Goal: Task Accomplishment & Management: Manage account settings

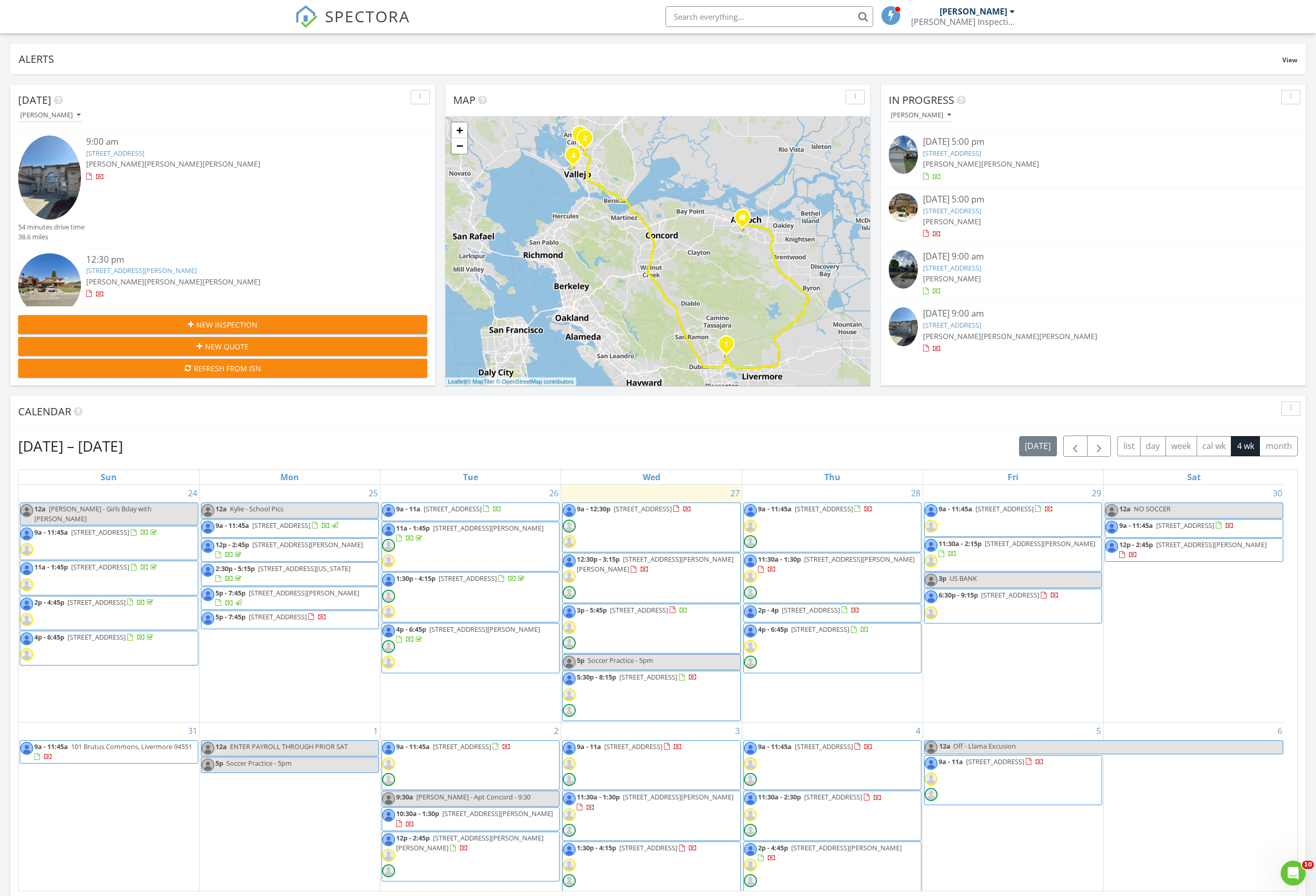
scroll to position [969, 1341]
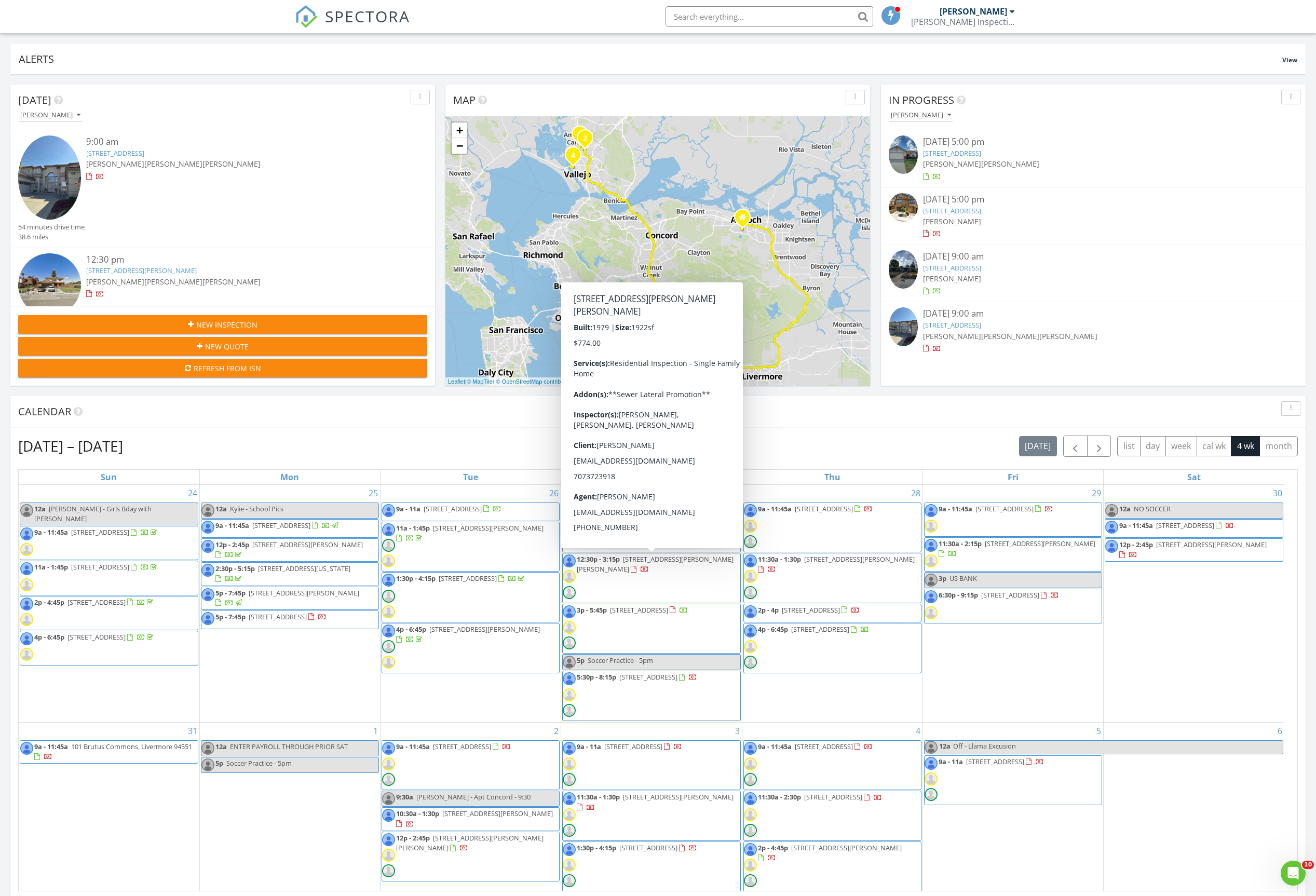
click at [686, 564] on span "1305 Corcoran Ave , Vallejo 94589" at bounding box center [654, 564] width 156 height 19
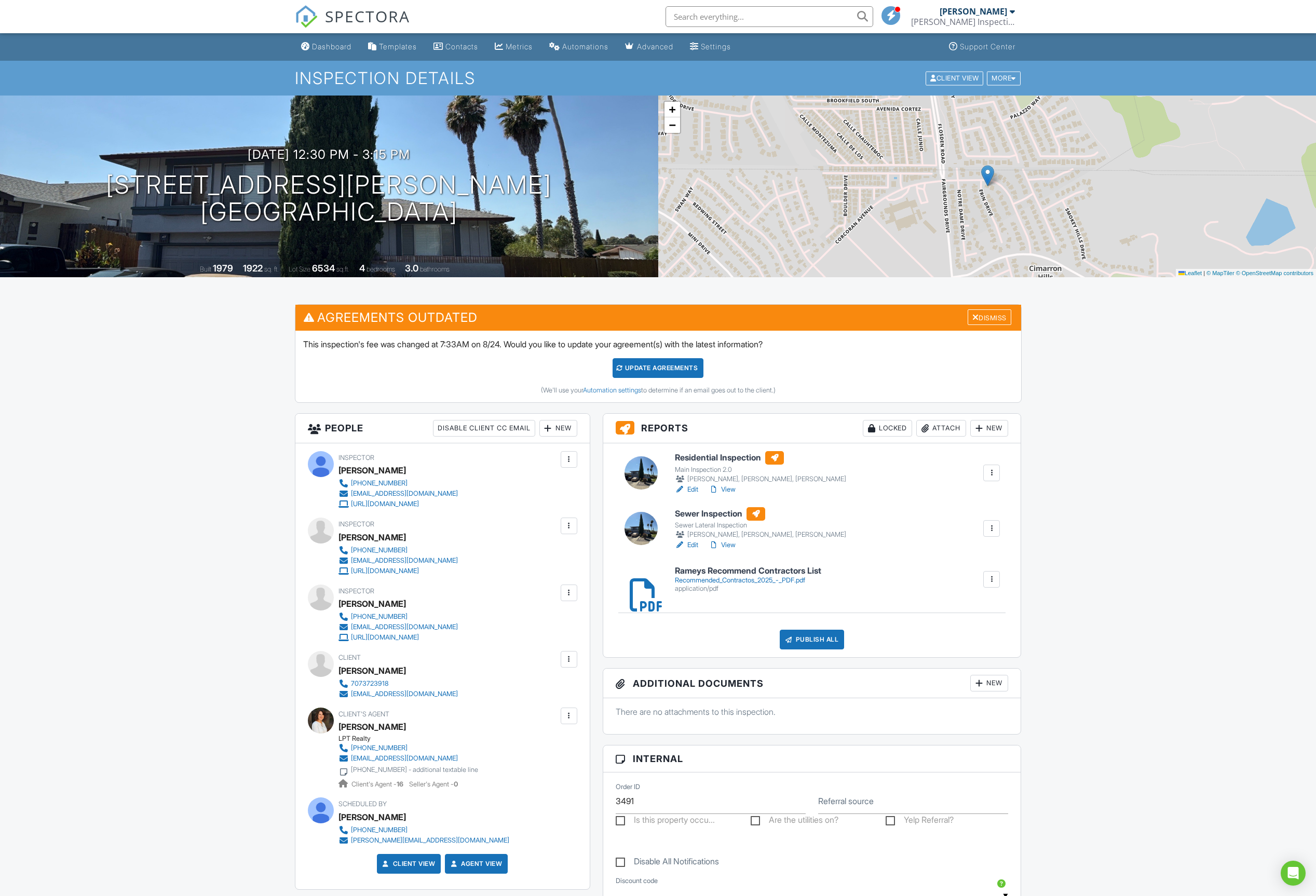
click at [694, 491] on link "Edit" at bounding box center [687, 489] width 23 height 10
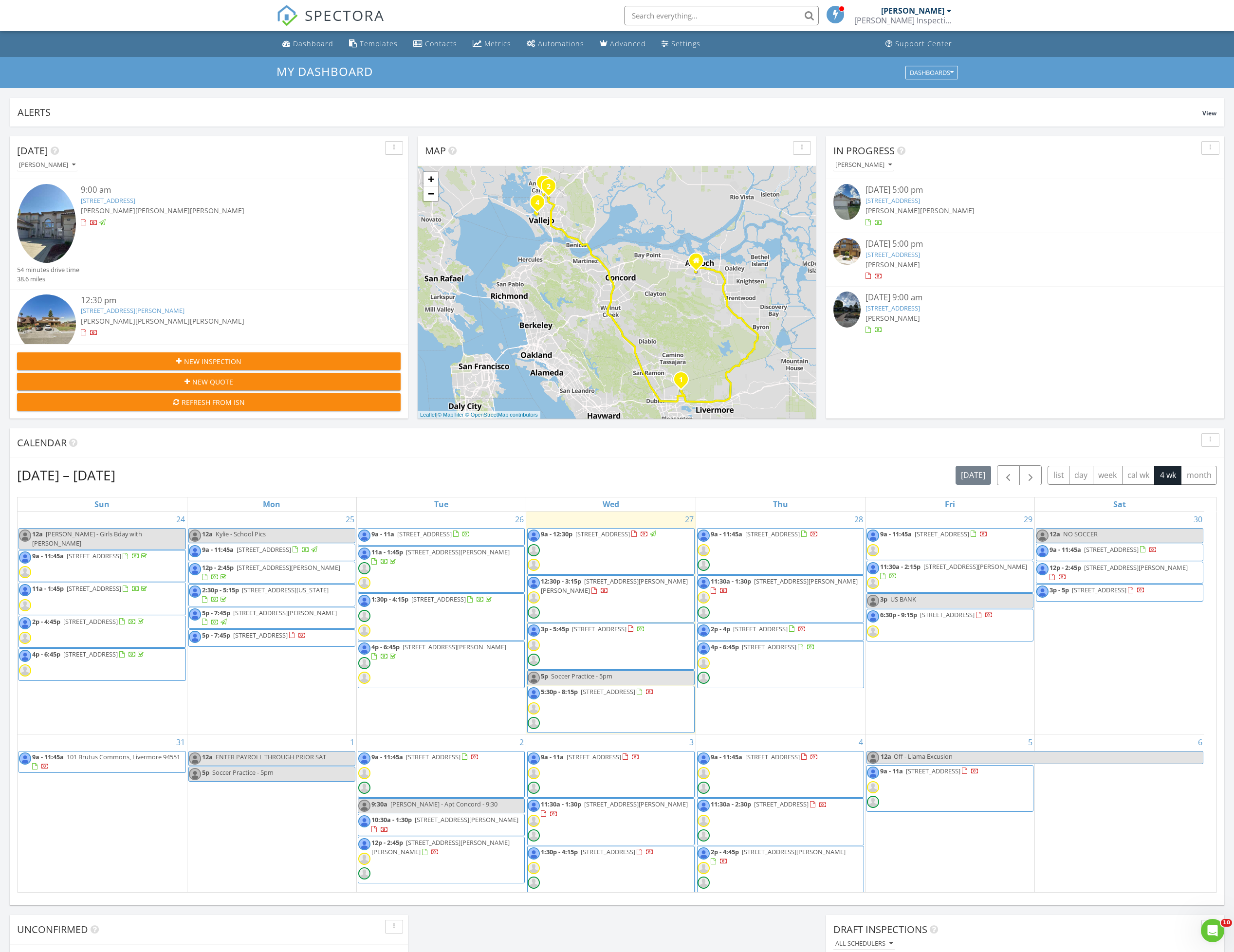
scroll to position [908, 1258]
